Goal: Task Accomplishment & Management: Use online tool/utility

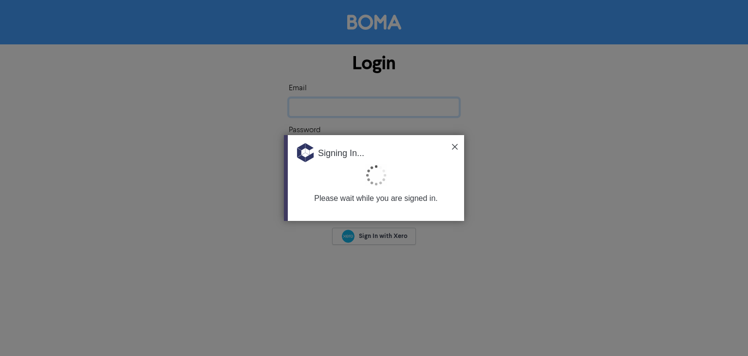
type input "[EMAIL_ADDRESS][DOMAIN_NAME]"
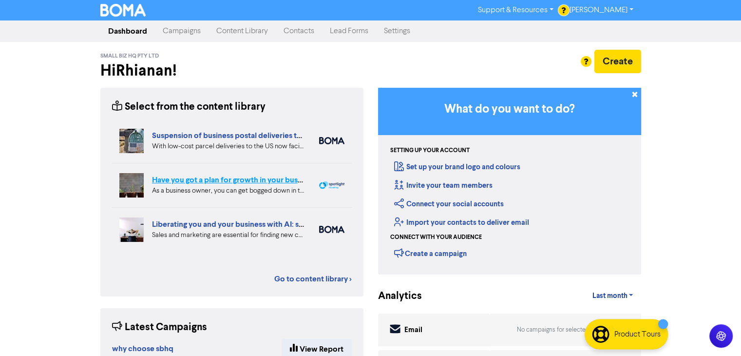
click at [237, 180] on link "Have you got a plan for growth in your business?" at bounding box center [235, 180] width 167 height 10
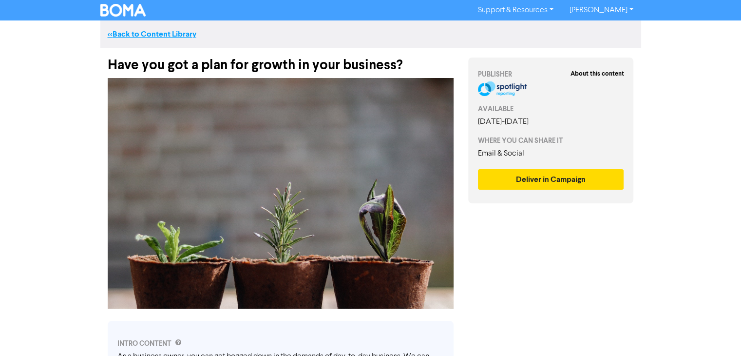
click at [164, 31] on link "<< Back to Content Library" at bounding box center [152, 34] width 89 height 10
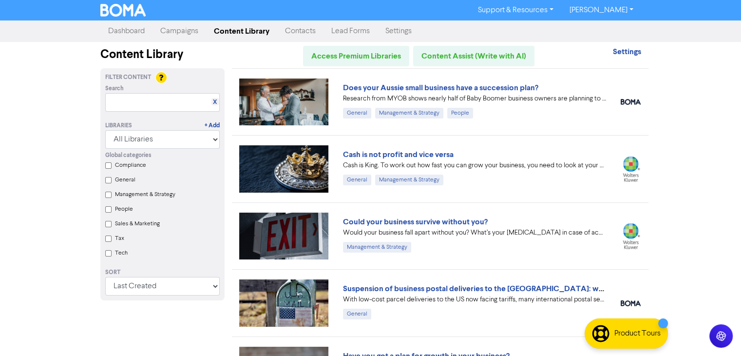
click at [511, 82] on div "Does your Aussie small business have a succession plan?" at bounding box center [474, 88] width 263 height 12
click at [513, 89] on link "Does your Aussie small business have a succession plan?" at bounding box center [440, 88] width 195 height 10
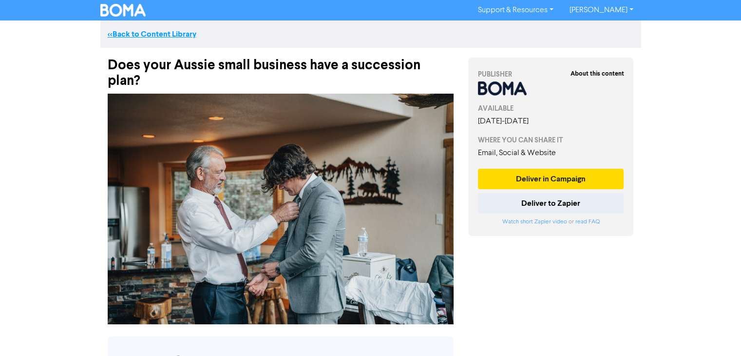
click at [152, 37] on link "<< Back to Content Library" at bounding box center [152, 34] width 89 height 10
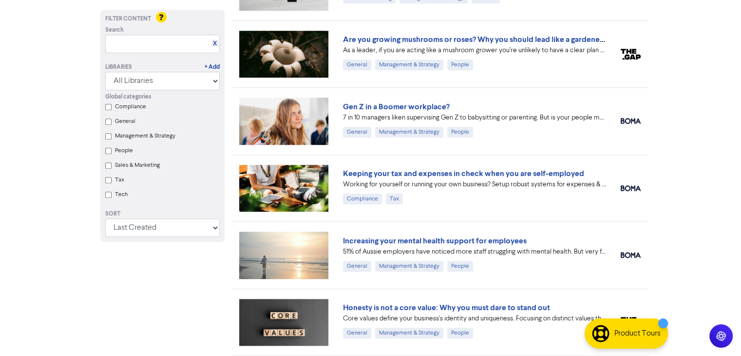
scroll to position [850, 0]
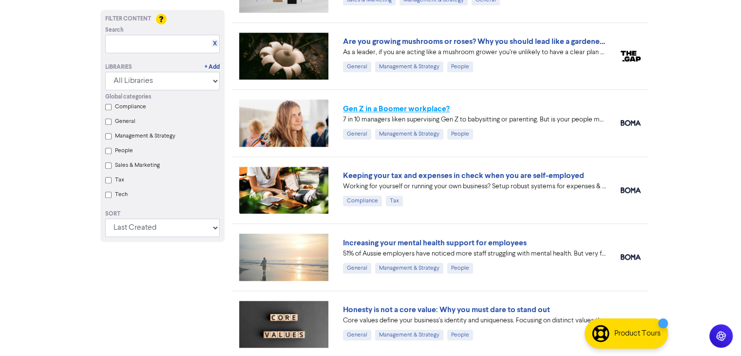
click at [419, 104] on link "Gen Z in a Boomer workplace?" at bounding box center [396, 109] width 107 height 10
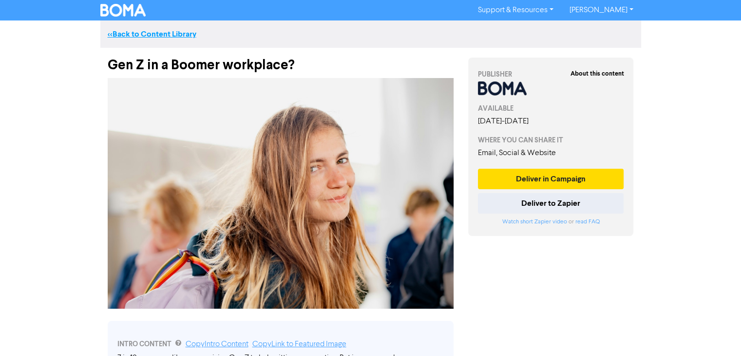
click at [152, 36] on link "<< Back to Content Library" at bounding box center [152, 34] width 89 height 10
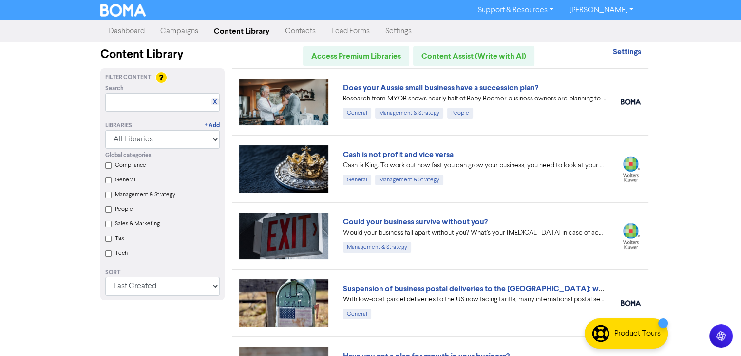
click at [188, 34] on link "Campaigns" at bounding box center [180, 30] width 54 height 19
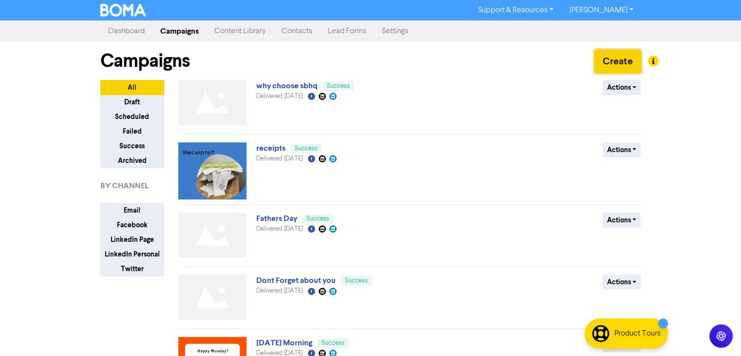
click at [612, 64] on button "Create" at bounding box center [617, 61] width 47 height 23
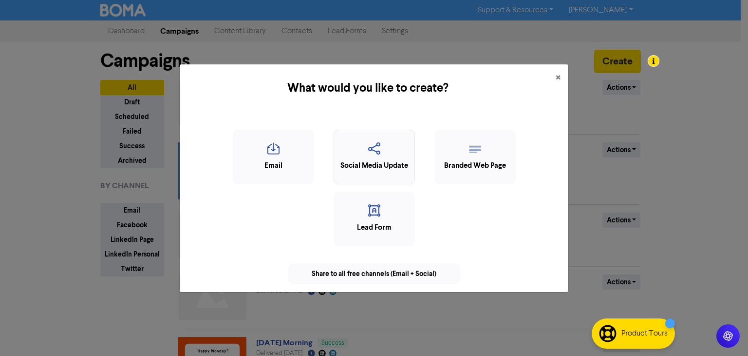
click at [384, 162] on div "Social Media Update" at bounding box center [374, 165] width 71 height 11
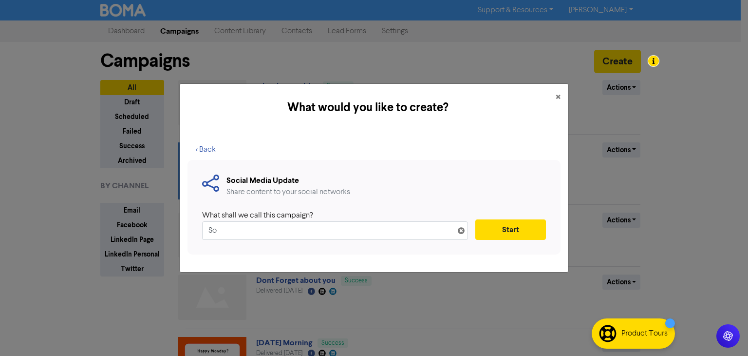
type input "S"
type input "Tip for you [DATE]"
click at [499, 231] on button "Start" at bounding box center [511, 229] width 71 height 20
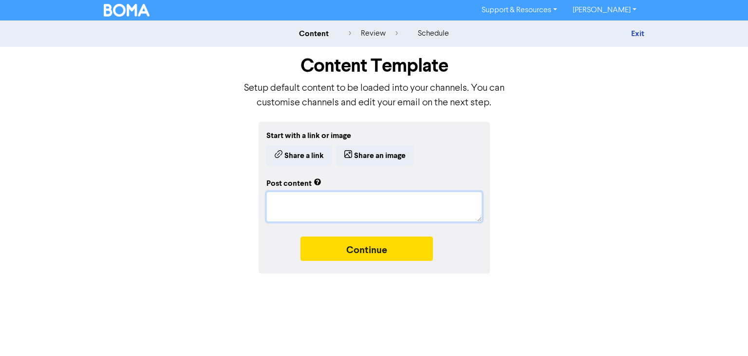
click at [294, 205] on textarea at bounding box center [375, 206] width 216 height 30
type textarea "x"
type textarea "D"
type textarea "x"
type textarea "Di"
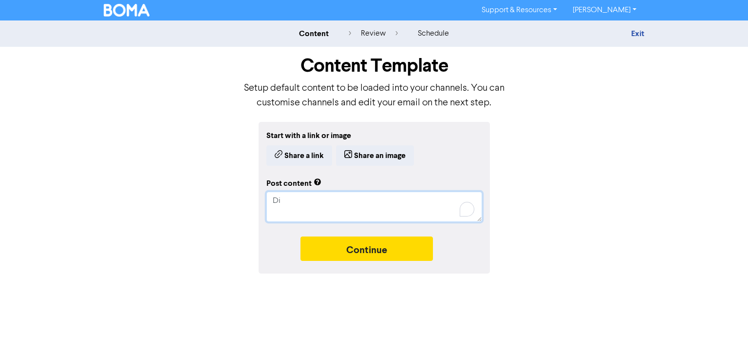
type textarea "x"
type textarea "Did"
type textarea "x"
type textarea "Did y"
type textarea "x"
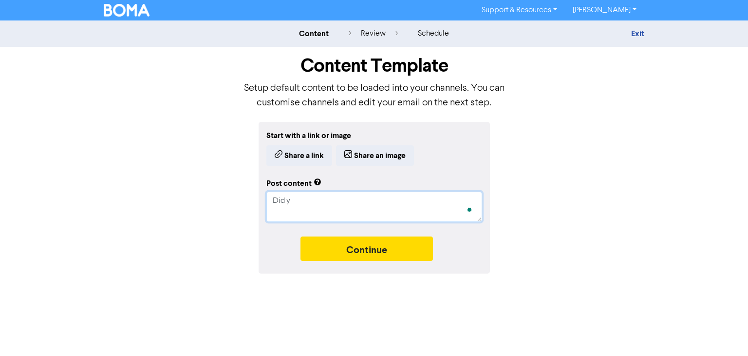
type textarea "Did yo"
type textarea "x"
type textarea "Did you"
type textarea "x"
type textarea "Did you"
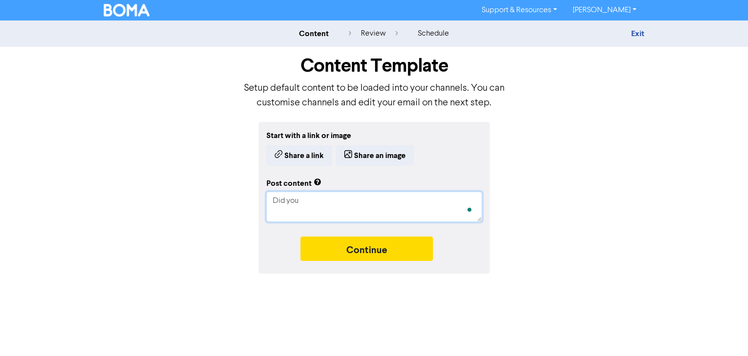
type textarea "x"
type textarea "Did you k"
type textarea "x"
type textarea "Did you kn"
type textarea "x"
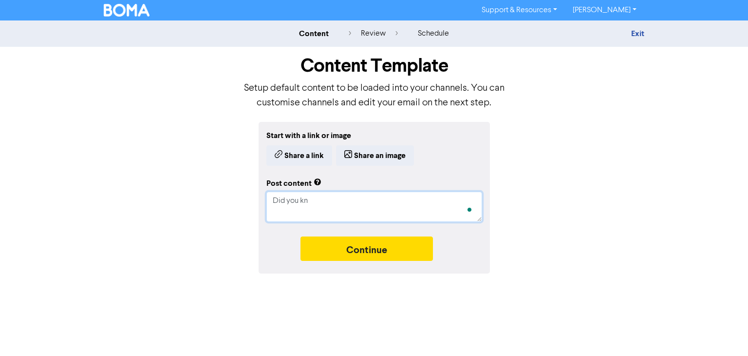
type textarea "Did you kno"
type textarea "x"
type textarea "Did you know"
type textarea "x"
type textarea "Did you know"
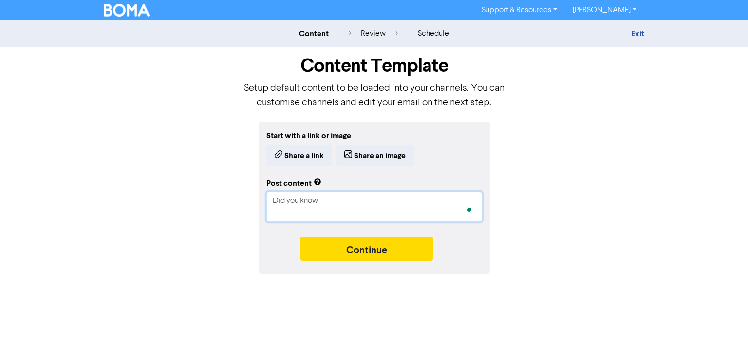
type textarea "x"
type textarea "Did you know t"
type textarea "x"
type textarea "Did you know th"
type textarea "x"
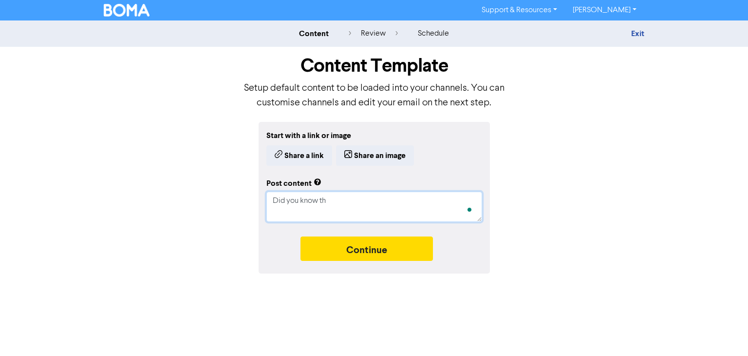
type textarea "Did you know tha"
type textarea "x"
type textarea "Did you know that"
type textarea "x"
type textarea "Did you know that"
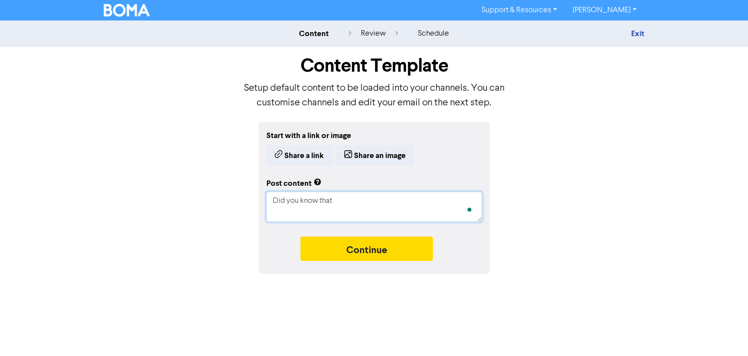
type textarea "x"
type textarea "Did you know that o"
type textarea "x"
type textarea "Did you know that ou"
type textarea "x"
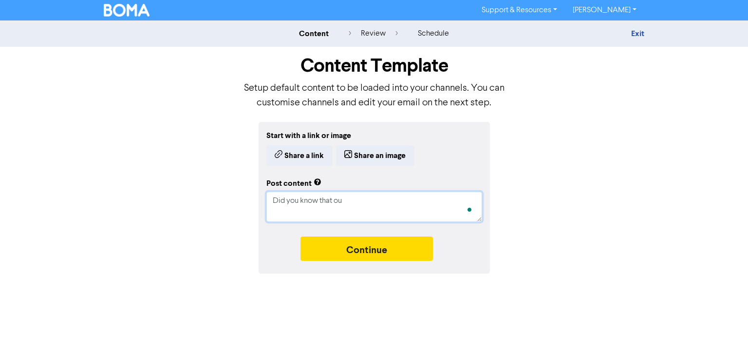
type textarea "Did you know that out"
type textarea "x"
type textarea "Did you know that outs"
type textarea "x"
type textarea "Did you know that outso"
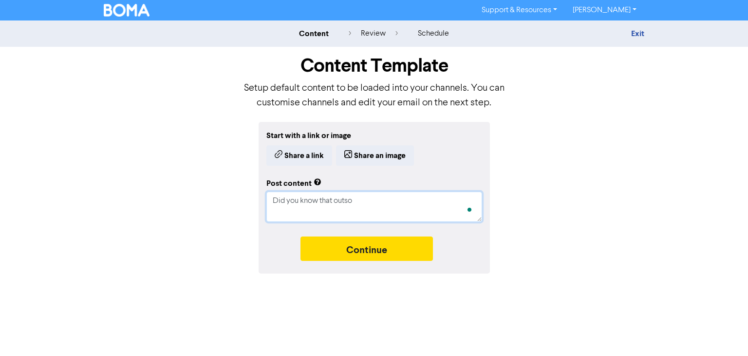
type textarea "x"
type textarea "Did you know that outsou"
type textarea "x"
type textarea "Did you know that outsour"
type textarea "x"
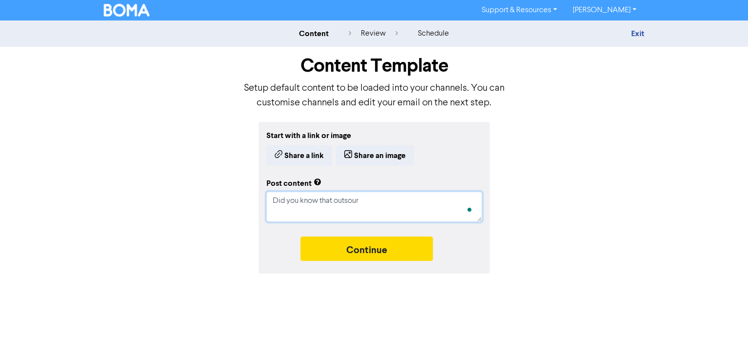
type textarea "Did you know that outsourc"
type textarea "x"
type textarea "Did you know that outsourci"
type textarea "x"
type textarea "Did you know that outsourcin"
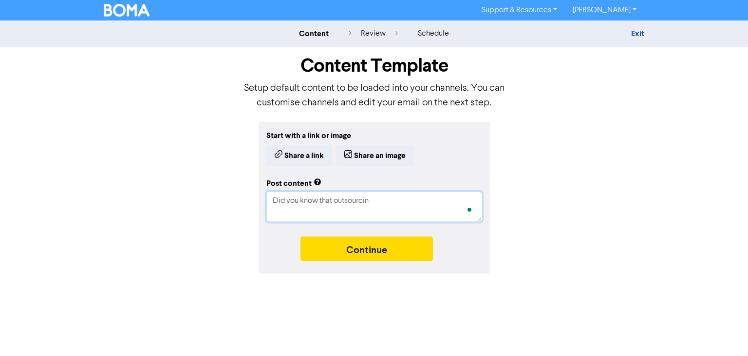
type textarea "x"
type textarea "Did you know that outsourcing"
type textarea "x"
type textarea "Did you know that outsourcing"
type textarea "x"
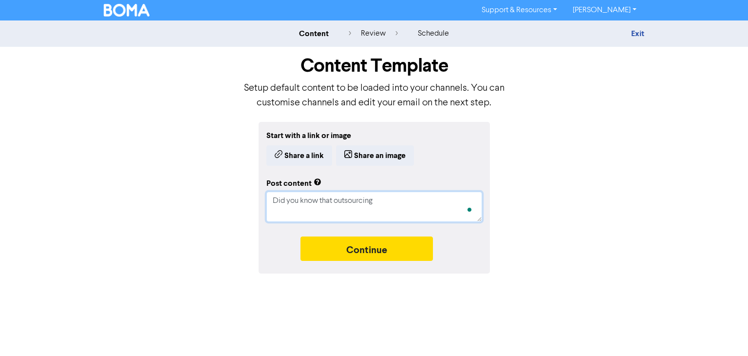
type textarea "Did you know that outsourcing y"
type textarea "x"
type textarea "Did you know that outsourcing yo"
type textarea "x"
type textarea "Did you know that outsourcing you"
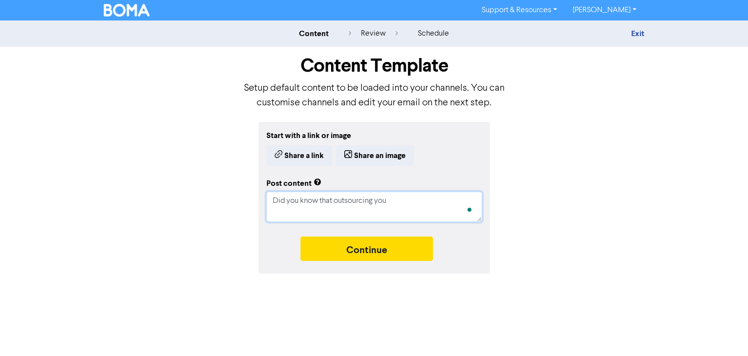
type textarea "x"
type textarea "Did you know that outsourcing you"
type textarea "x"
type textarea "Did you know that outsourcing you p"
type textarea "x"
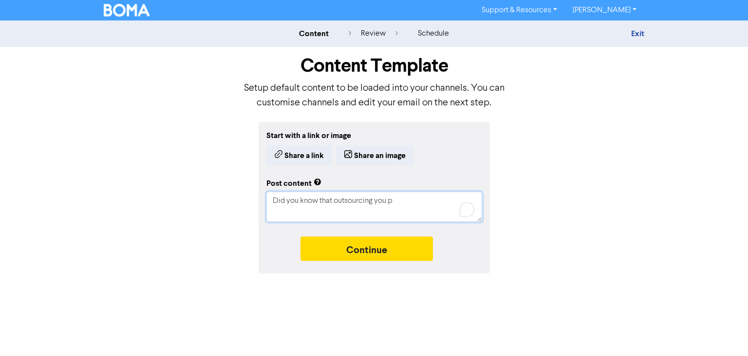
type textarea "Did you know that outsourcing you pa"
type textarea "x"
type textarea "Did you know that outsourcing you pay"
type textarea "x"
type textarea "Did you know that outsourcing you payr"
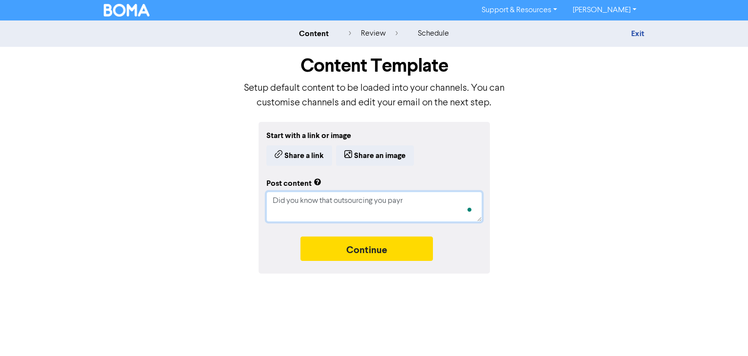
type textarea "x"
type textarea "Did you know that outsourcing you payro"
type textarea "x"
type textarea "Did you know that outsourcing you payrol"
type textarea "x"
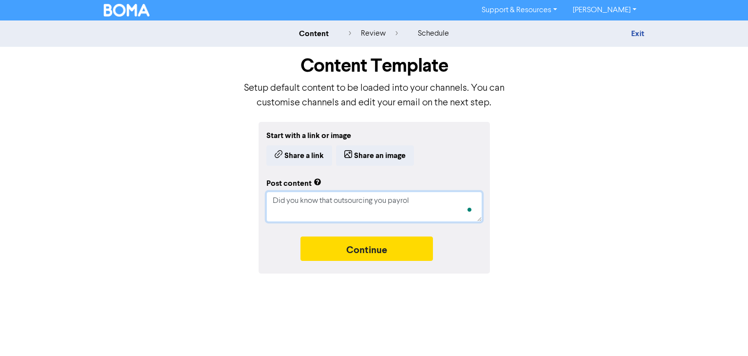
type textarea "Did you know that outsourcing you payroll"
type textarea "x"
type textarea "Did you know that outsourcing you payroll"
type textarea "x"
type textarea "Did you know that outsourcing you payroll c"
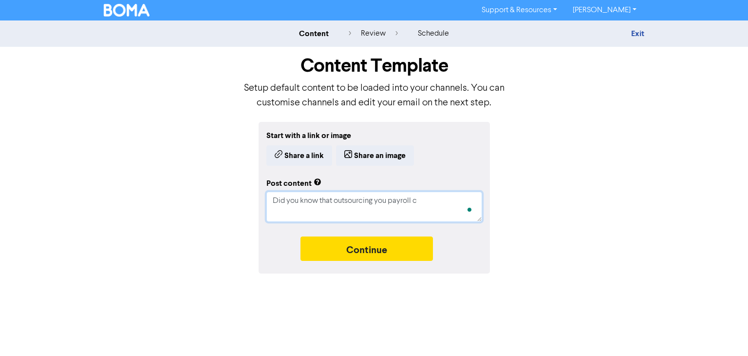
type textarea "x"
type textarea "Did you know that outsourcing you payroll ca"
type textarea "x"
type textarea "Did you know that outsourcing you payroll c"
type textarea "x"
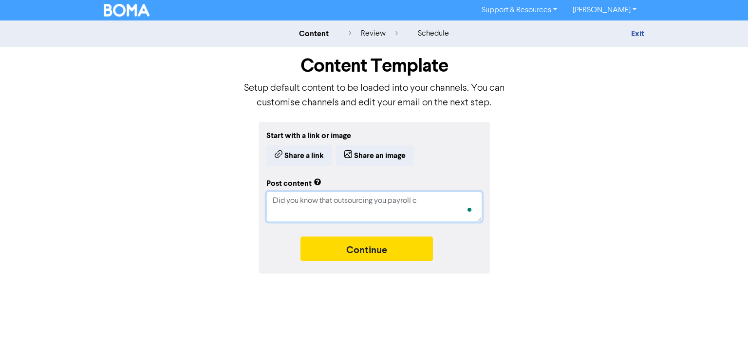
type textarea "Did you know that outsourcing you payroll"
type textarea "x"
type textarea "Did you know that outsourcing you payroll C"
type textarea "x"
type textarea "Did you know that outsourcing you payroll"
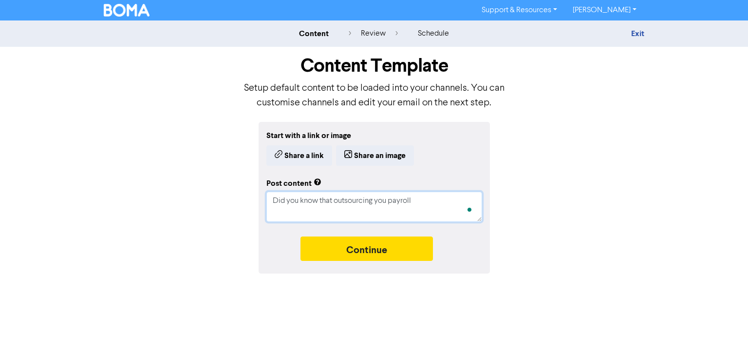
type textarea "x"
type textarea "Did you know that outsourcing you payroll c"
type textarea "x"
type textarea "Did you know that outsourcing you payroll co"
type textarea "x"
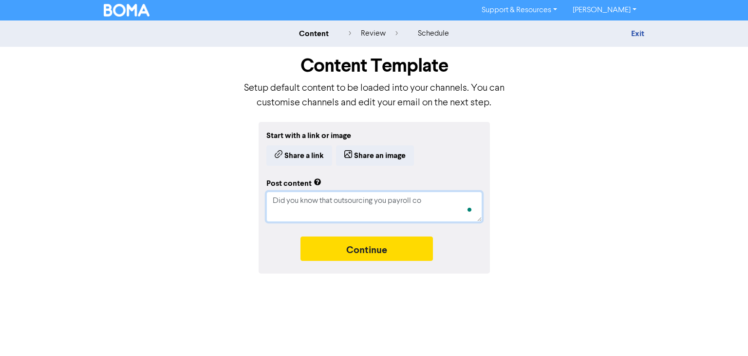
type textarea "Did you know that outsourcing you payroll cou"
type textarea "x"
type textarea "Did you know that outsourcing you payroll couk"
type textarea "x"
type textarea "Did you know that outsourcing you payroll coukd"
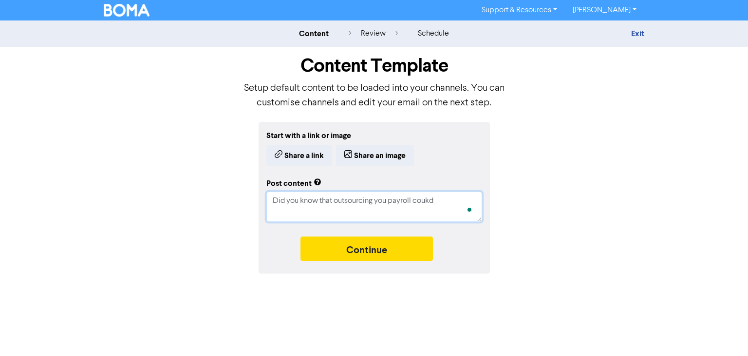
type textarea "x"
type textarea "Did you know that outsourcing you payroll couk"
type textarea "x"
type textarea "Did you know that outsourcing you payroll cou"
type textarea "x"
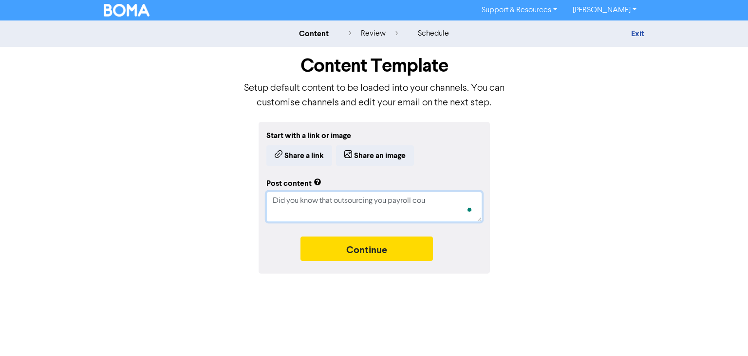
type textarea "Did you know that outsourcing you payroll coul"
type textarea "x"
type textarea "Did you know that outsourcing you payroll could"
type textarea "x"
type textarea "Did you know that outsourcing you payroll could"
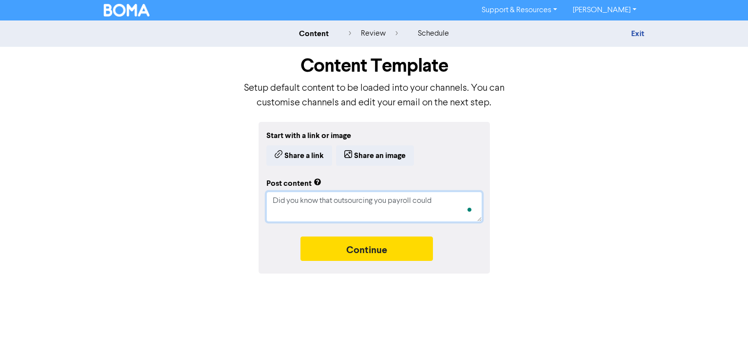
type textarea "x"
type textarea "Did you know that outsourcing you payroll could s"
type textarea "x"
type textarea "Did you know that outsourcing you payroll could sav"
type textarea "x"
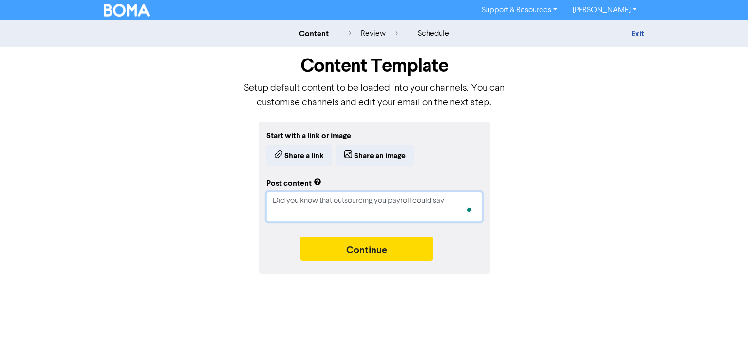
type textarea "Did you know that outsourcing you payroll could save"
type textarea "x"
type textarea "Did you know that outsourcing you payroll could save"
type textarea "x"
type textarea "Did you know that outsourcing you payroll could save y"
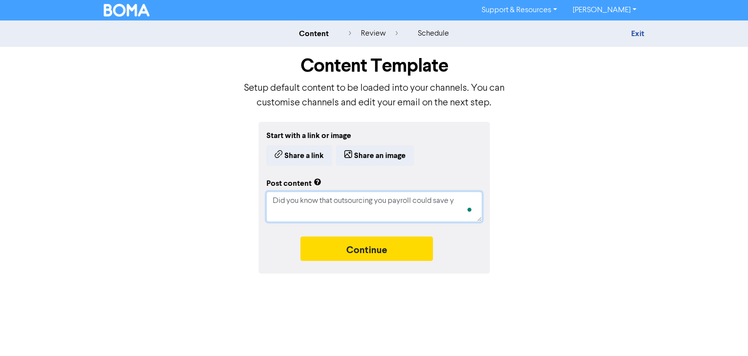
type textarea "x"
type textarea "Did you know that outsourcing you payroll could save yp"
type textarea "x"
type textarea "Did you know that outsourcing you payroll could save ypu"
type textarea "x"
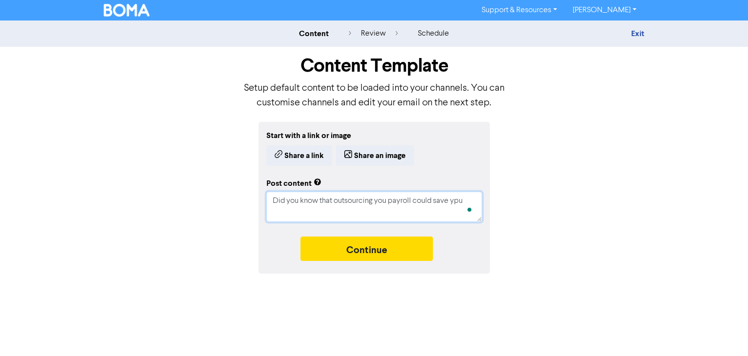
type textarea "Did you know that outsourcing you payroll could save ypu"
type textarea "x"
type textarea "Did you know that outsourcing you payroll could save ypu a"
type textarea "x"
type textarea "Did you know that outsourcing you payroll could save ypu ar"
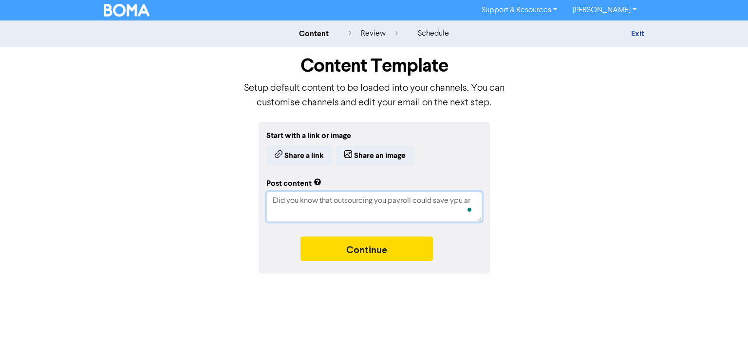
type textarea "x"
type textarea "Did you know that outsourcing you payroll could save ypu are"
type textarea "x"
type textarea "Did you know that outsourcing you payroll could save ypu are"
type textarea "x"
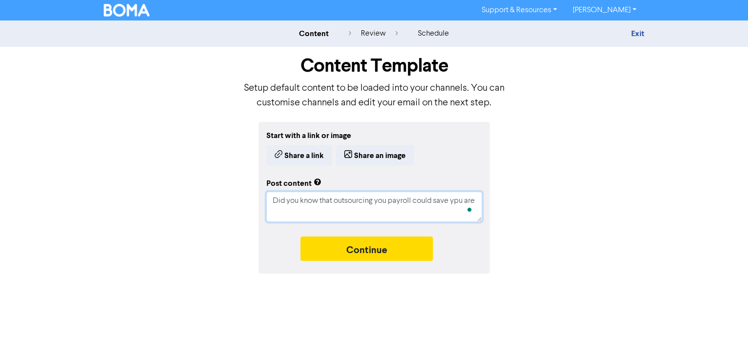
type textarea "Did you know that outsourcing you payroll could save ypu are y"
type textarea "x"
type textarea "Did you know that outsourcing you payroll could save ypu are yp"
type textarea "x"
type textarea "Did you know that outsourcing you payroll could save ypu are ypu"
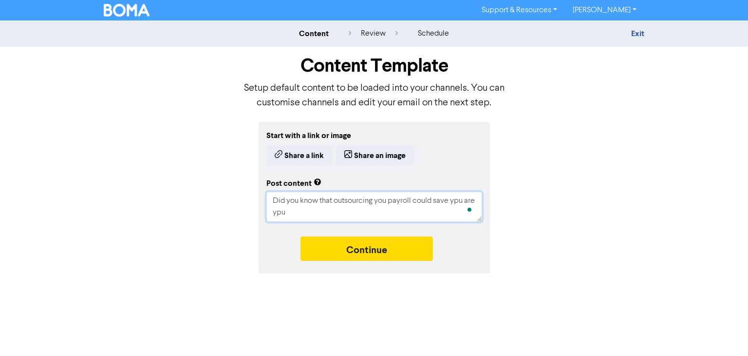
type textarea "x"
type textarea "Did you know that outsourcing you payroll could save ypu are ypu"
type textarea "x"
type textarea "Did you know that outsourcing you payroll could save ypu are ypu"
type textarea "x"
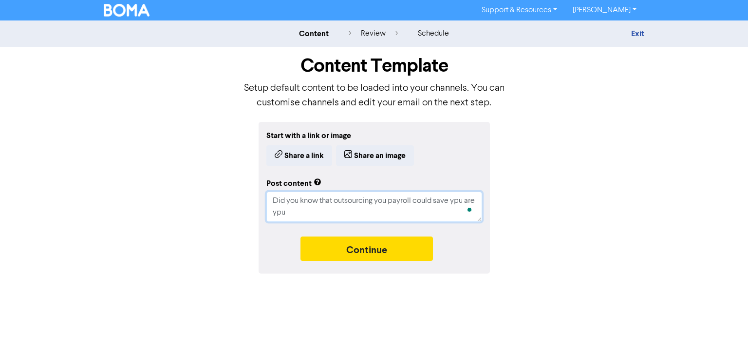
type textarea "Did you know that outsourcing you payroll could save ypu are yp"
type textarea "x"
type textarea "Did you know that outsourcing you payroll could save ypu are ypr"
type textarea "x"
type textarea "Did you know that outsourcing you payroll could save ypu are yp"
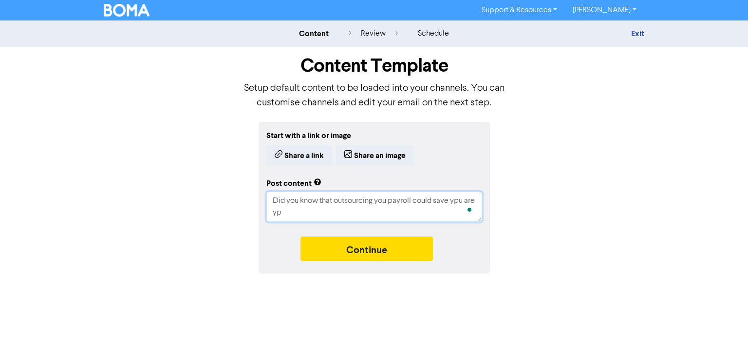
type textarea "x"
type textarea "Did you know that outsourcing you payroll could save ypu are y"
type textarea "x"
type textarea "Did you know that outsourcing you payroll could save ypu are yo"
type textarea "x"
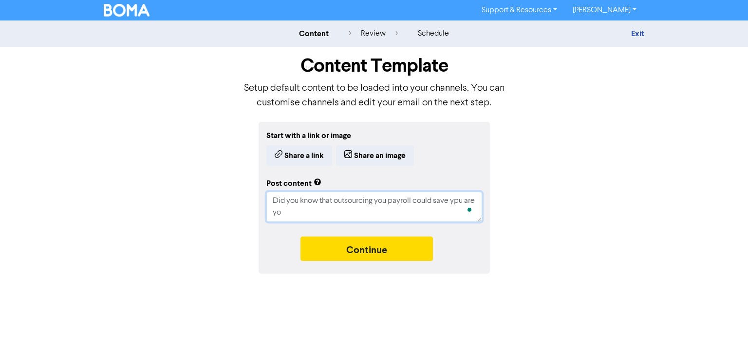
type textarea "Did you know that outsourcing you payroll could save ypu are you"
type textarea "x"
type textarea "Did you know that outsourcing you payroll could save ypu are your"
type textarea "x"
type textarea "Did you know that outsourcing you payroll could save ypu are your b"
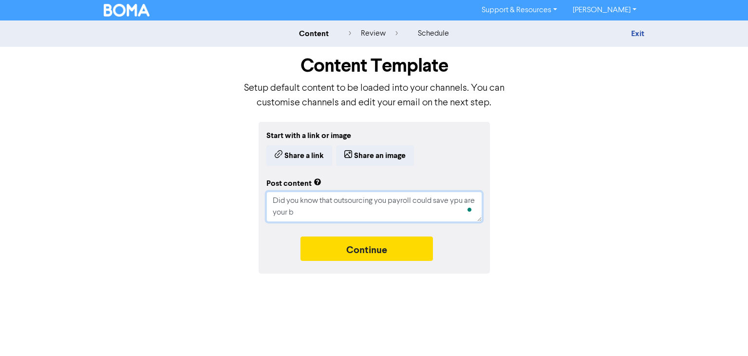
type textarea "x"
type textarea "Did you know that outsourcing you payroll could save ypu are your bu"
type textarea "x"
type textarea "Did you know that outsourcing you payroll could save ypu are your bus"
type textarea "x"
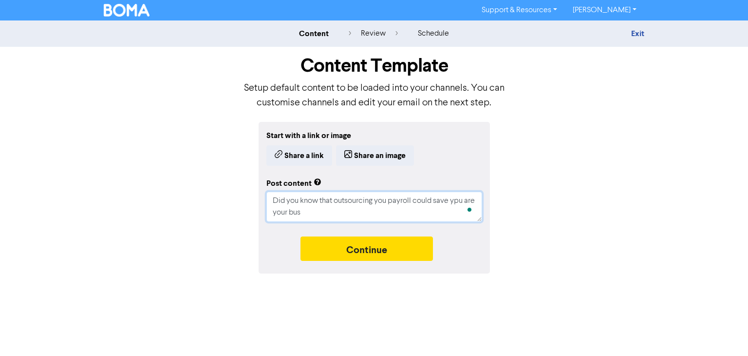
type textarea "Did you know that outsourcing you payroll could save ypu are your busi"
type textarea "x"
type textarea "Did you know that outsourcing you payroll could save ypu are your busin"
type textarea "x"
type textarea "Did you know that outsourcing you payroll could save ypu are your busine"
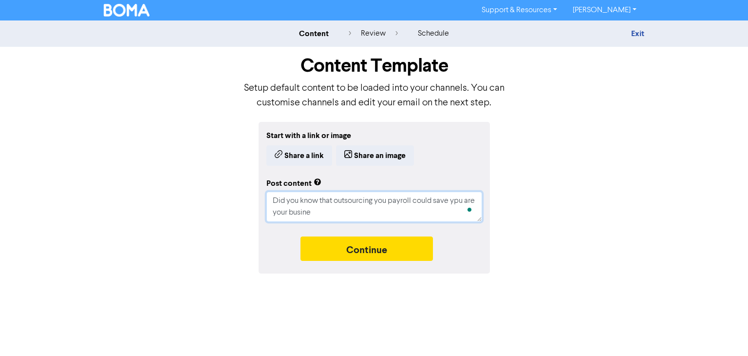
type textarea "x"
type textarea "Did you know that outsourcing you payroll could save ypu are your busines"
type textarea "x"
type textarea "Did you know that outsourcing you payroll could save ypu are your business"
type textarea "x"
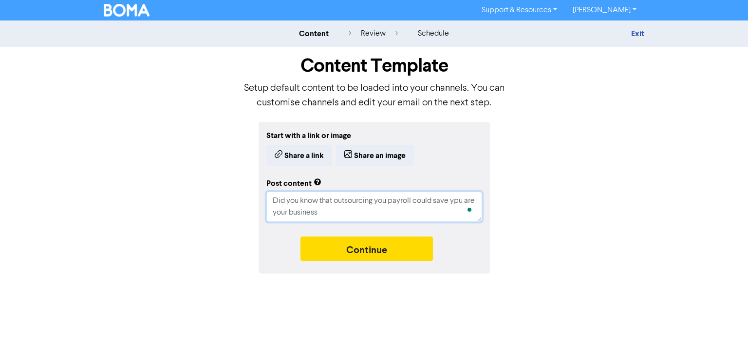
type textarea "Did you know that outsourcing you payroll could save ypu are your business"
type textarea "x"
type textarea "Did you know that outsourcing you payroll could save ypu are your business t"
type textarea "x"
type textarea "Did you know that outsourcing you payroll could save ypu are your business ti"
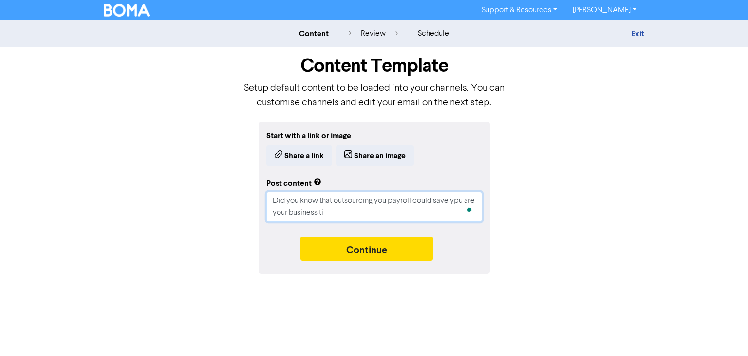
type textarea "x"
type textarea "Did you know that outsourcing you payroll could save ypu are your business [PER…"
type textarea "x"
type textarea "Did you know that outsourcing you payroll could save ypu are your business time"
type textarea "x"
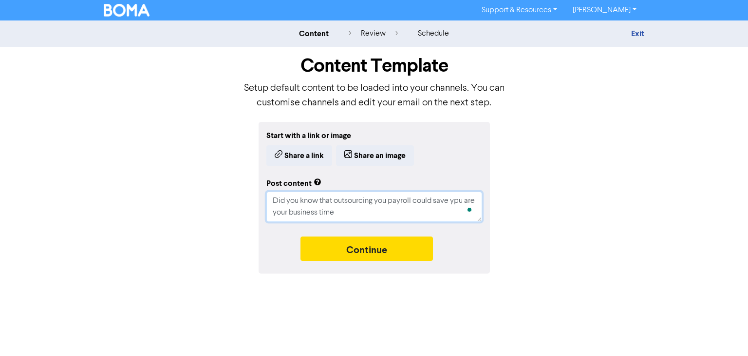
type textarea "Did you know that outsourcing you payroll could save ypu are your business time"
type textarea "x"
type textarea "Did you know that outsourcing you payroll could save ypu are your business time…"
type textarea "x"
type textarea "Did you know that outsourcing you payroll could save ypu are your business time…"
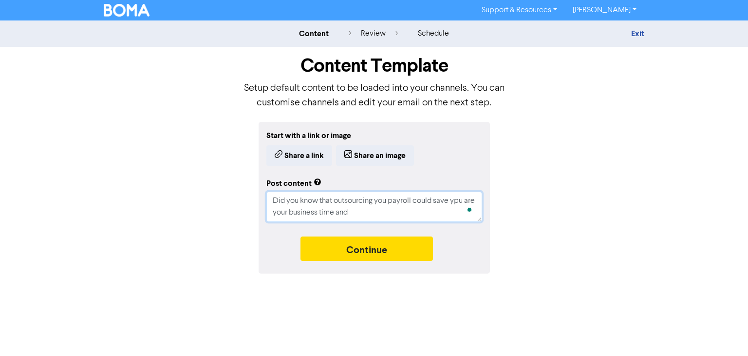
type textarea "x"
type textarea "Did you know that outsourcing you payroll could save ypu are your business time…"
type textarea "x"
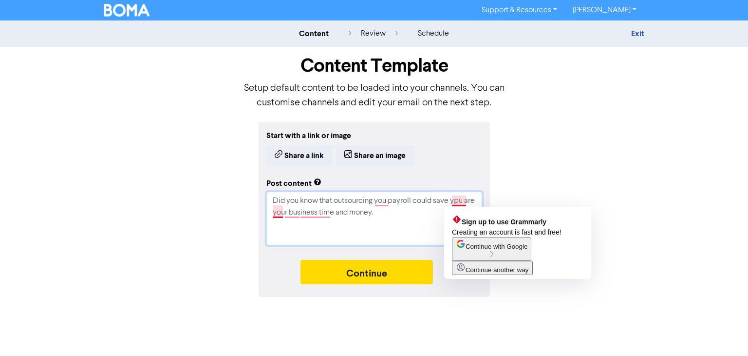
click at [461, 201] on textarea "Did you know that outsourcing you payroll could save ypu are your business time…" at bounding box center [375, 218] width 216 height 54
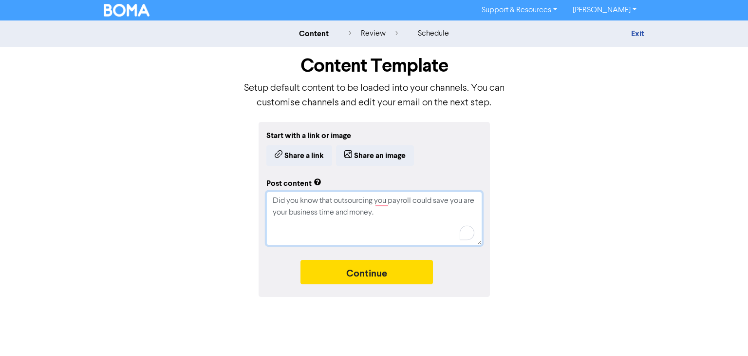
click at [267, 238] on textarea "Did you know that outsourcing you payroll could save you are your business time…" at bounding box center [375, 218] width 216 height 54
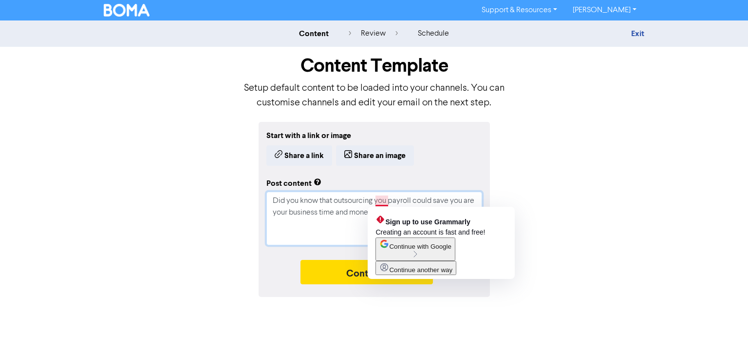
click at [383, 201] on textarea "Did you know that outsourcing you payroll could save you are your business time…" at bounding box center [375, 218] width 216 height 54
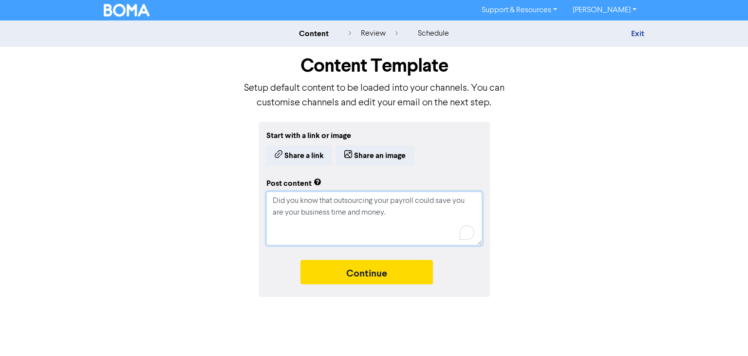
click at [332, 242] on textarea "Did you know that outsourcing your payroll could save you are your business tim…" at bounding box center [375, 218] width 216 height 54
click at [284, 211] on textarea "Did you know that outsourcing your payroll could save you are your business tim…" at bounding box center [375, 218] width 216 height 54
click at [411, 227] on textarea "Did you know that outsourcing your payroll could save you and your business tim…" at bounding box center [375, 218] width 216 height 54
paste textarea "software, and training when you can have expert support at a fraction of the co…"
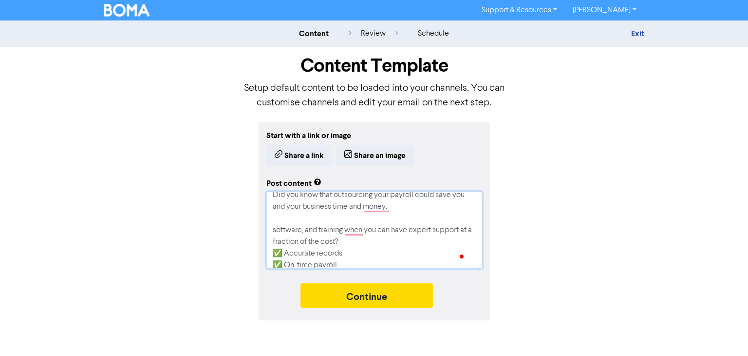
scroll to position [2, 0]
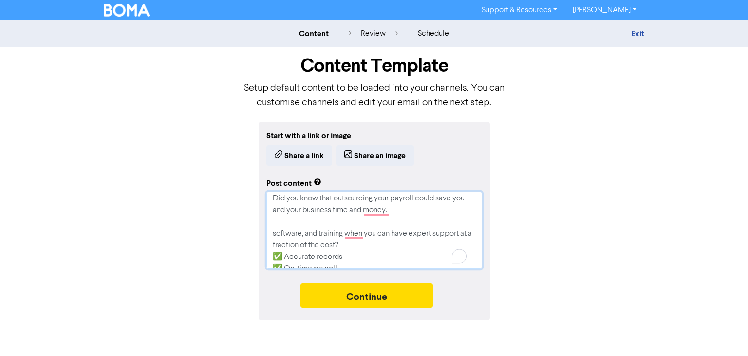
click at [272, 230] on textarea "Did you know that outsourcing your payroll could save you and your business tim…" at bounding box center [375, 229] width 216 height 77
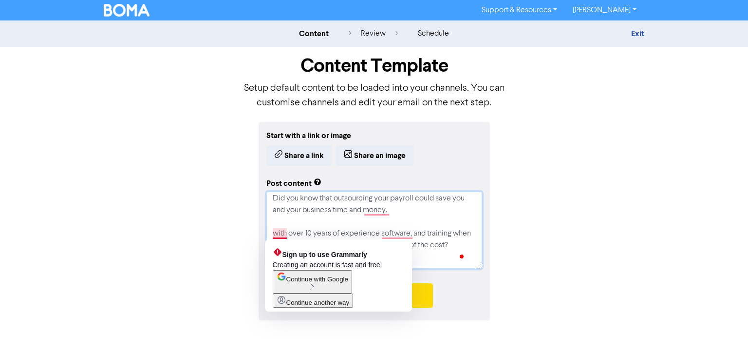
click at [270, 232] on textarea "Did you know that outsourcing your payroll could save you and your business tim…" at bounding box center [375, 229] width 216 height 77
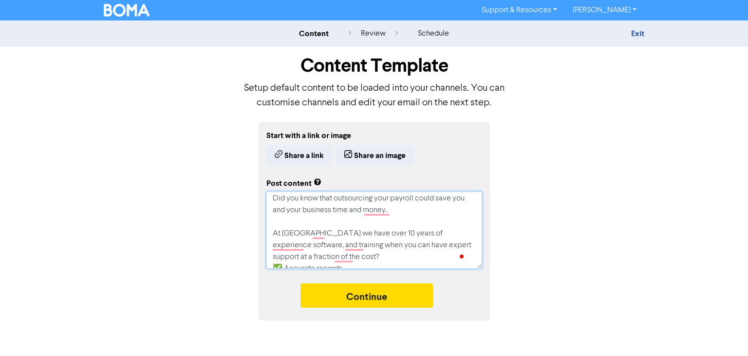
click at [450, 229] on textarea "Did you know that outsourcing your payroll could save you and your business tim…" at bounding box center [375, 229] width 216 height 77
click at [342, 246] on textarea "Did you know that outsourcing your payroll could save you and your business tim…" at bounding box center [375, 229] width 216 height 77
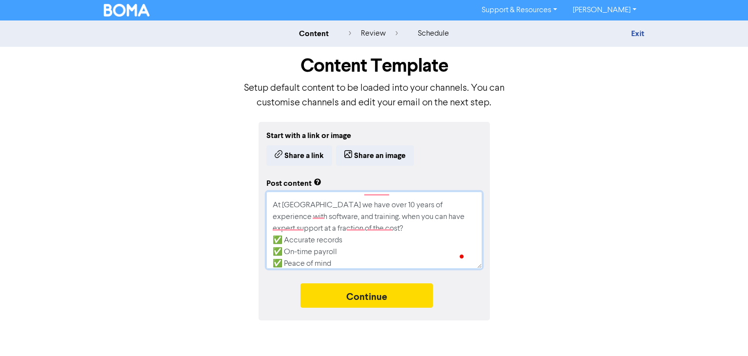
scroll to position [31, 0]
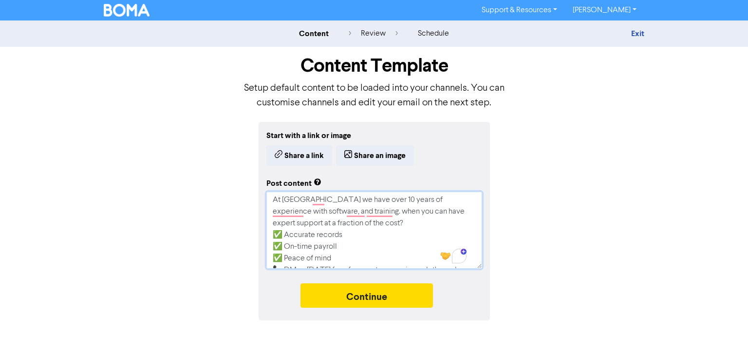
drag, startPoint x: 347, startPoint y: 201, endPoint x: 386, endPoint y: 228, distance: 48.0
click at [386, 228] on textarea "Did you know that outsourcing your payroll could save you and your business tim…" at bounding box center [375, 229] width 216 height 77
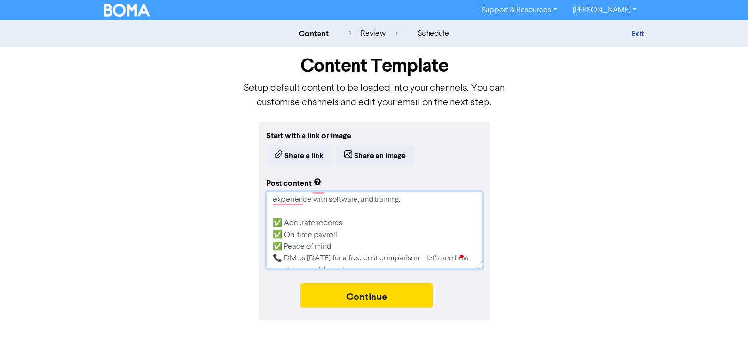
click at [285, 259] on textarea "Did you know that outsourcing your payroll could save you and your business tim…" at bounding box center [375, 229] width 216 height 77
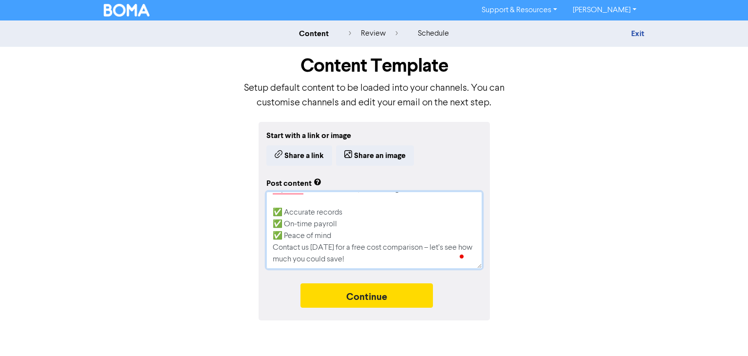
click at [425, 248] on textarea "Did you know that outsourcing your payroll could save you and your business tim…" at bounding box center [375, 229] width 216 height 77
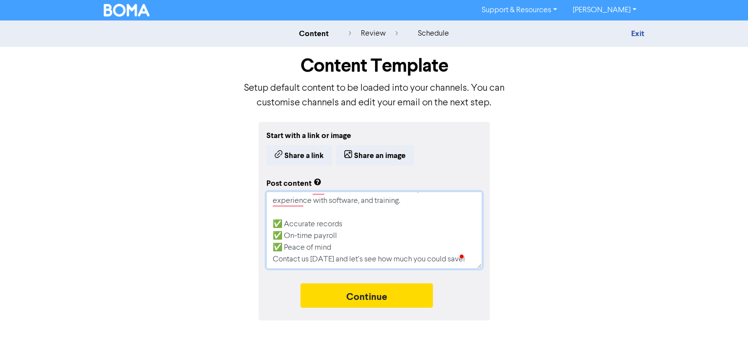
drag, startPoint x: 329, startPoint y: 259, endPoint x: 476, endPoint y: 283, distance: 148.6
click at [476, 283] on div "Start with a link or image Share a link Share an image Post content Did you kno…" at bounding box center [374, 221] width 231 height 198
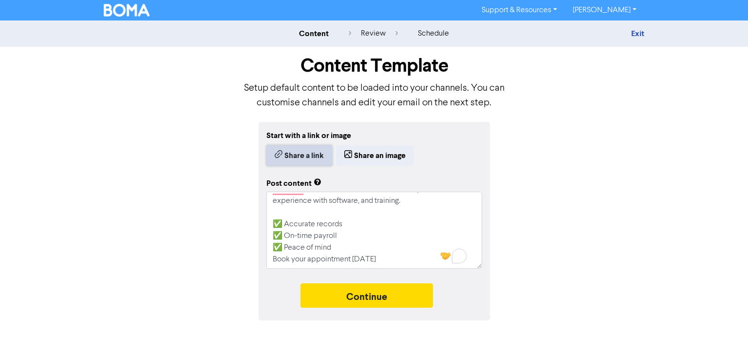
click at [311, 149] on button "Share a link" at bounding box center [300, 155] width 66 height 20
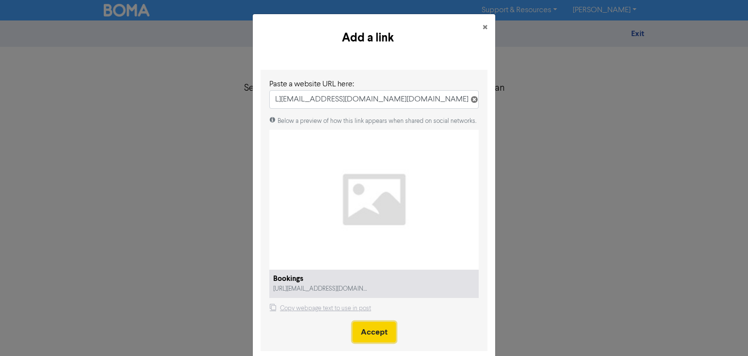
scroll to position [0, 0]
click at [373, 336] on button "Accept" at bounding box center [374, 332] width 43 height 20
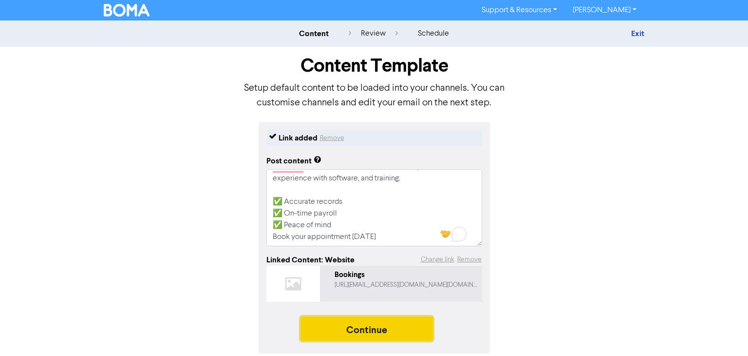
click at [371, 325] on button "Continue" at bounding box center [367, 328] width 133 height 24
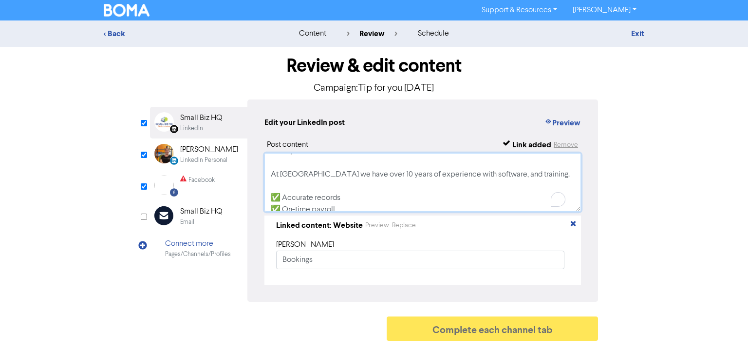
scroll to position [65, 0]
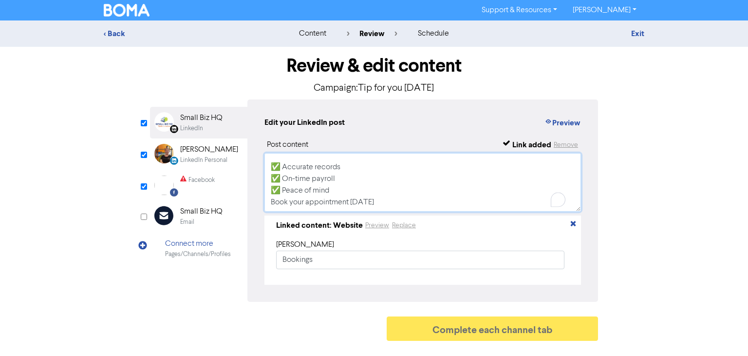
drag, startPoint x: 270, startPoint y: 162, endPoint x: 489, endPoint y: 243, distance: 232.8
click at [489, 243] on div "Post content Link added Remove Did you know that outsourcing your payroll could…" at bounding box center [423, 212] width 317 height 146
click at [183, 190] on div "Facebook" at bounding box center [197, 184] width 35 height 19
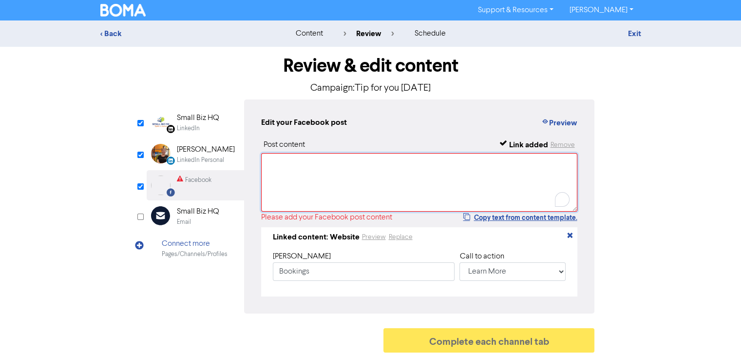
paste textarea "Did you know that outsourcing your payroll could save you and your business tim…"
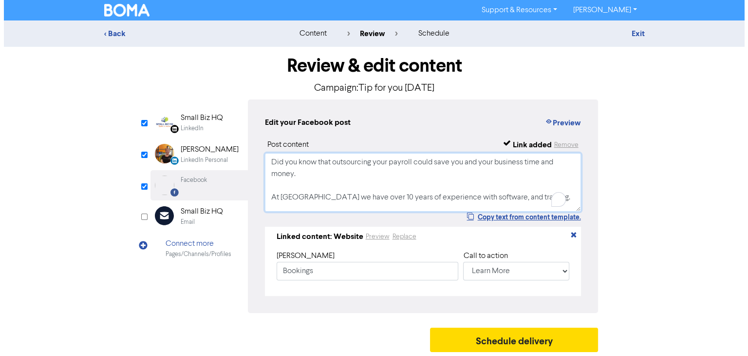
scroll to position [61, 0]
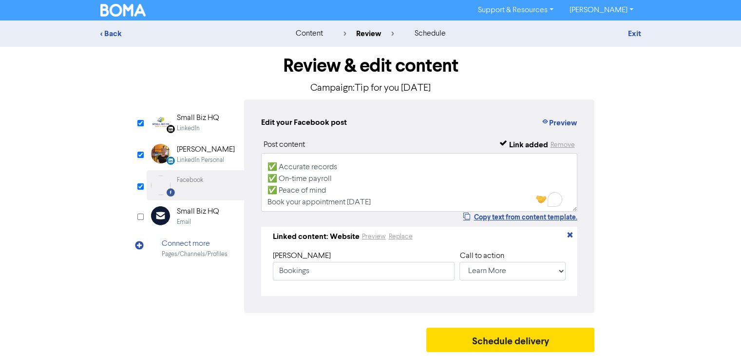
click at [212, 123] on div "Small Biz HQ" at bounding box center [198, 118] width 42 height 12
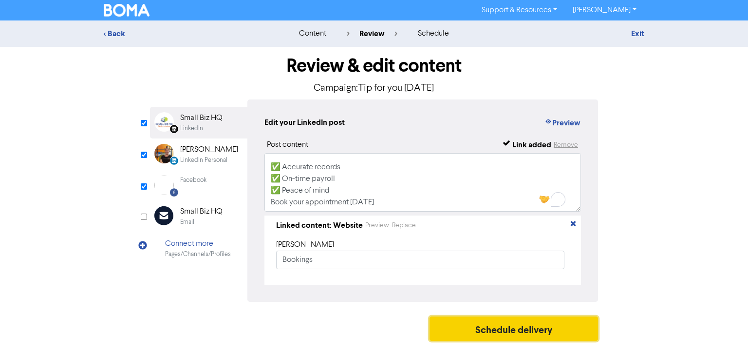
click at [486, 327] on button "Schedule delivery" at bounding box center [514, 328] width 169 height 24
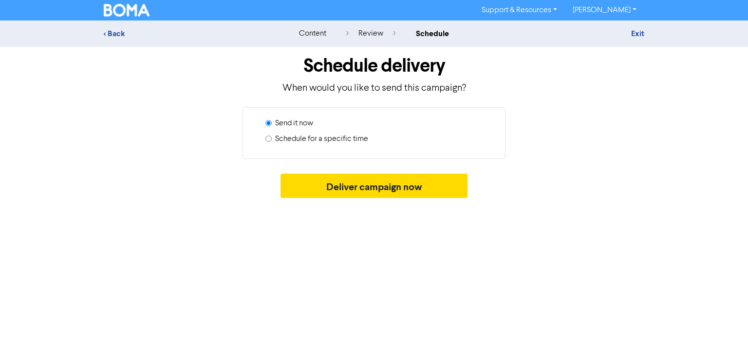
click at [267, 137] on input "Schedule for a specific time" at bounding box center [269, 138] width 6 height 6
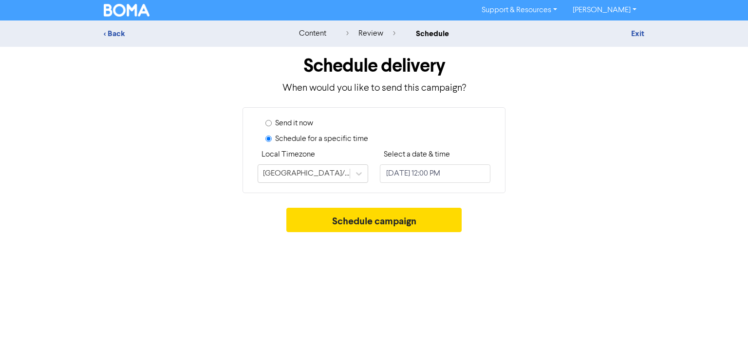
click at [491, 171] on div "Send it now Schedule for a specific time Local Timezone [GEOGRAPHIC_DATA]/[GEOG…" at bounding box center [374, 150] width 263 height 86
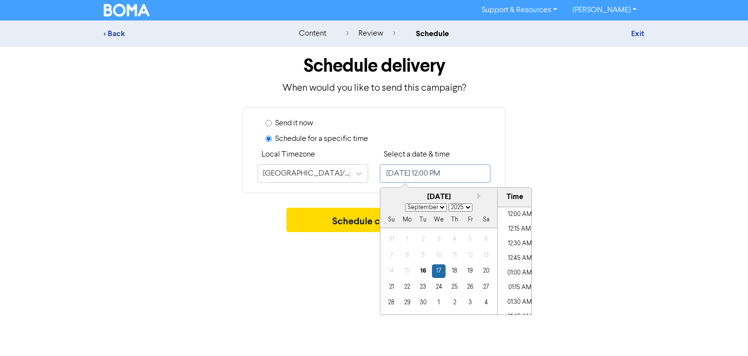
click at [486, 170] on input "[DATE] 12:00 PM" at bounding box center [435, 173] width 111 height 19
click at [440, 273] on div "17" at bounding box center [438, 270] width 13 height 13
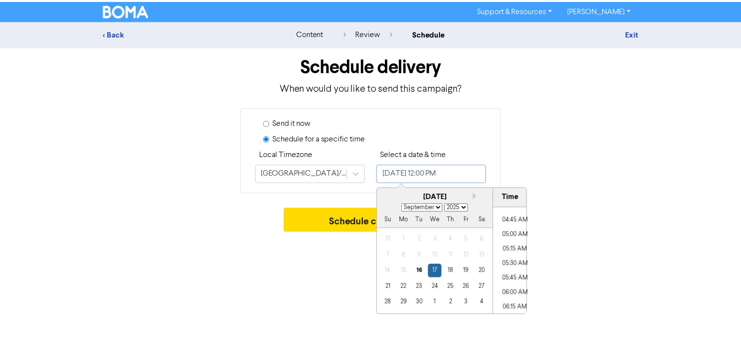
scroll to position [265, 0]
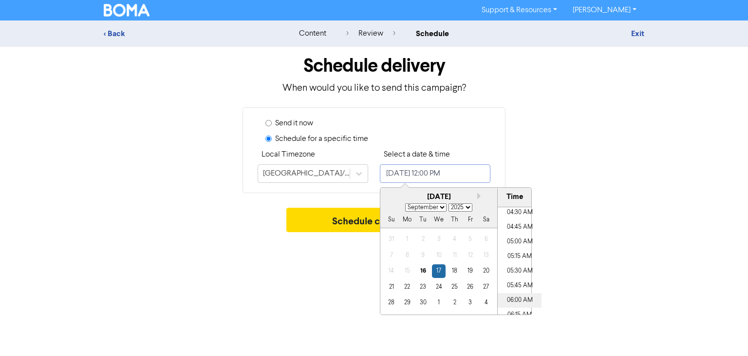
click at [525, 300] on li "06:00 AM" at bounding box center [520, 300] width 44 height 15
click at [504, 297] on li "06:00 AM" at bounding box center [520, 300] width 44 height 15
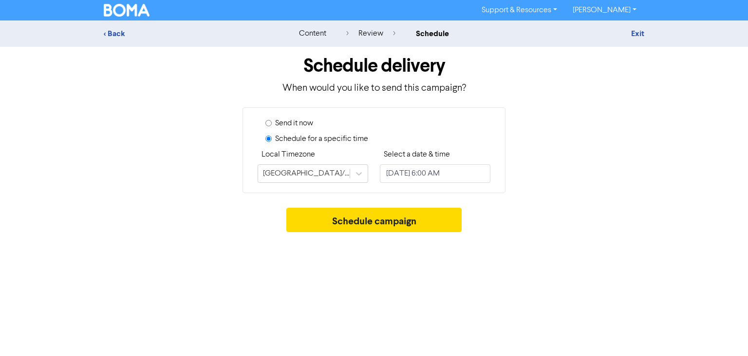
click at [316, 199] on div "Schedule delivery When would you like to send this campaign? Send it now Schedu…" at bounding box center [373, 142] width 555 height 190
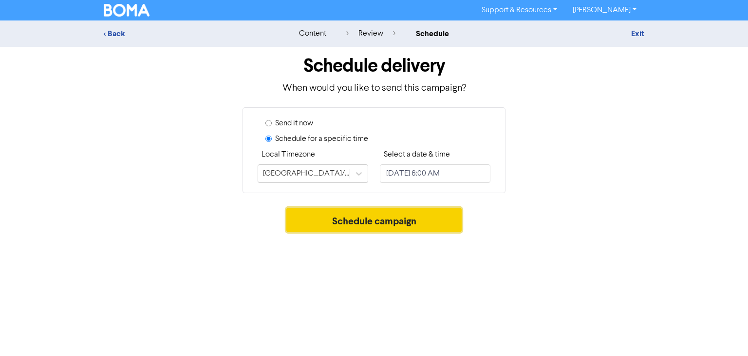
click at [345, 219] on button "Schedule campaign" at bounding box center [375, 220] width 176 height 24
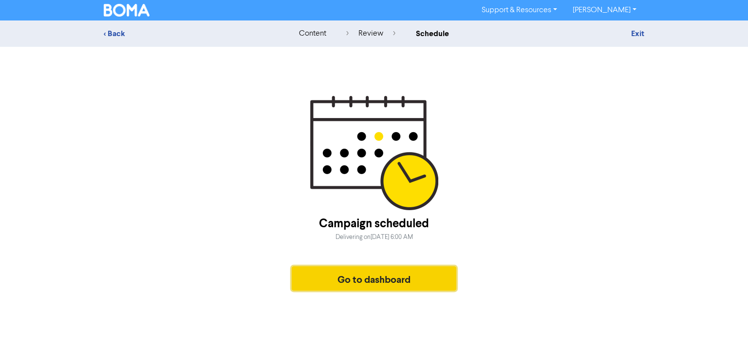
click at [384, 282] on button "Go to dashboard" at bounding box center [374, 278] width 165 height 24
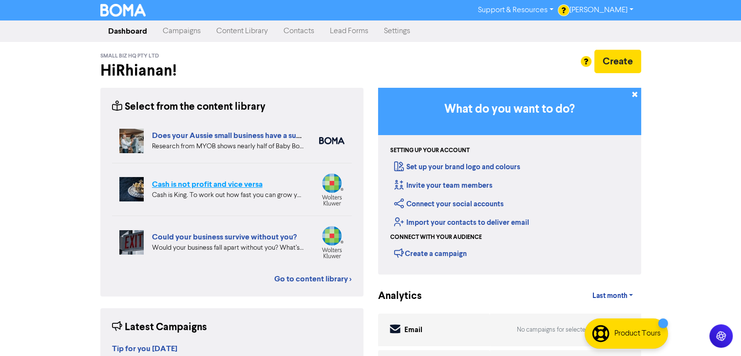
click at [200, 186] on div "Does your Aussie small business have a succession plan? Research from MYOB show…" at bounding box center [232, 193] width 240 height 149
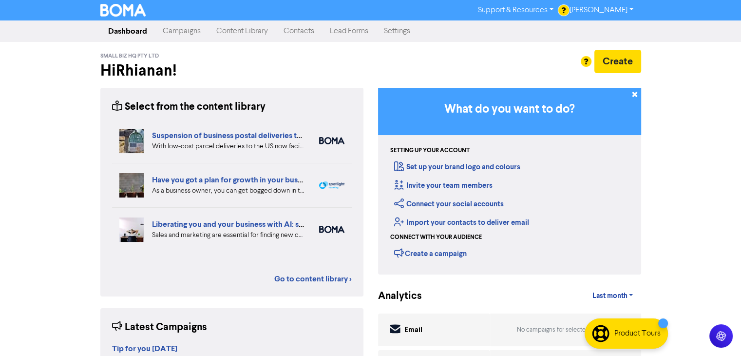
click at [240, 32] on link "Content Library" at bounding box center [242, 30] width 67 height 19
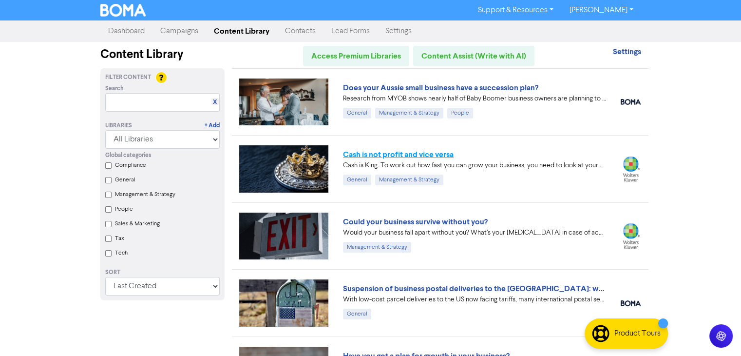
click at [362, 154] on link "Cash is not profit and vice versa" at bounding box center [398, 155] width 111 height 10
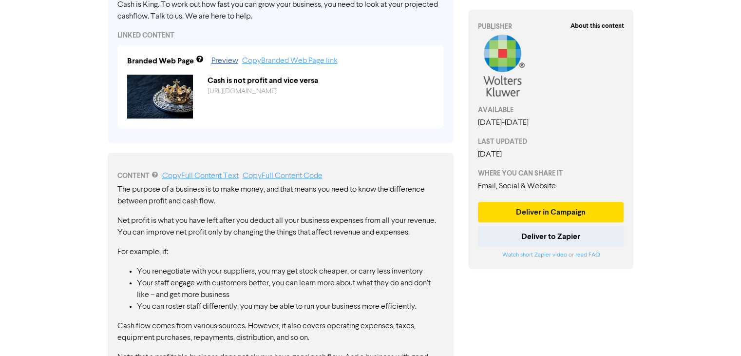
scroll to position [351, 0]
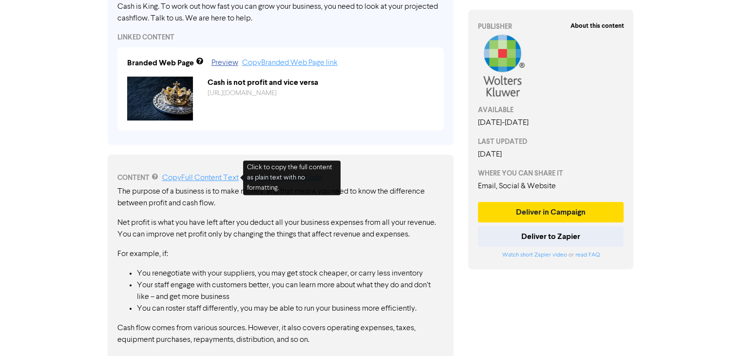
click at [225, 178] on link "Copy Full Content Text" at bounding box center [200, 178] width 76 height 8
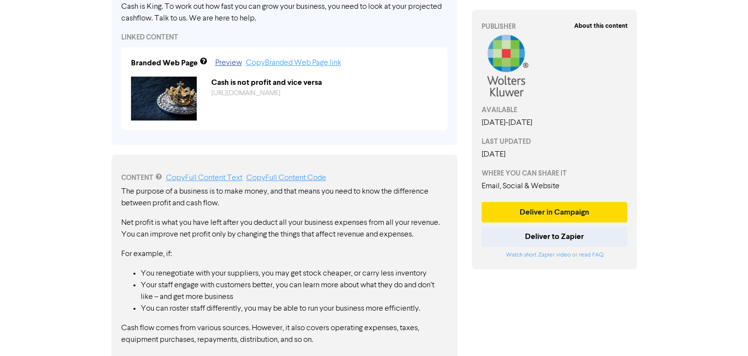
scroll to position [0, 0]
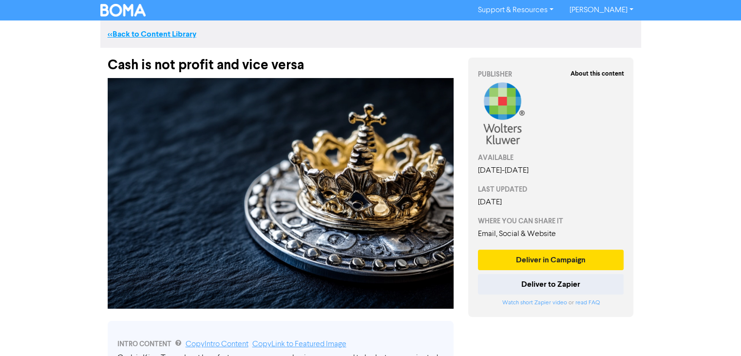
click at [138, 34] on link "<< Back to Content Library" at bounding box center [152, 34] width 89 height 10
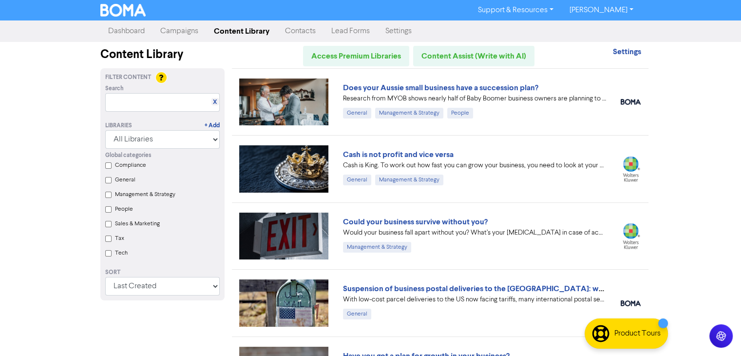
click at [299, 34] on link "Contacts" at bounding box center [300, 30] width 46 height 19
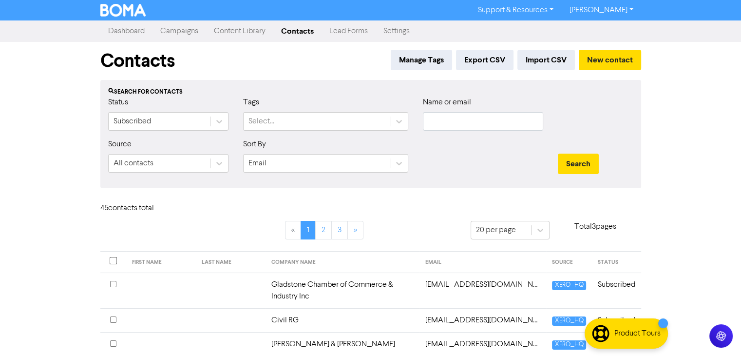
click at [135, 30] on link "Dashboard" at bounding box center [126, 30] width 52 height 19
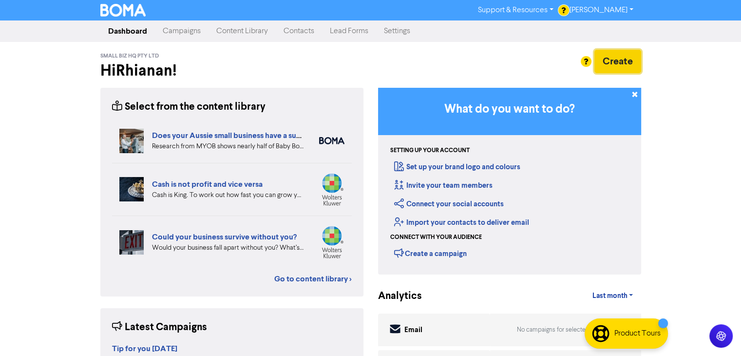
click at [622, 64] on button "Create" at bounding box center [617, 61] width 47 height 23
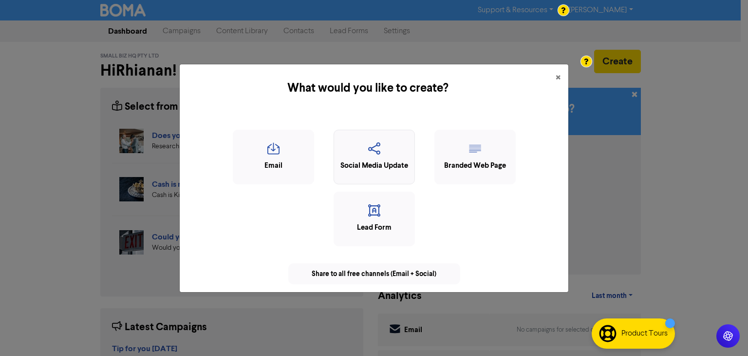
click at [408, 158] on icon "button" at bounding box center [374, 151] width 71 height 19
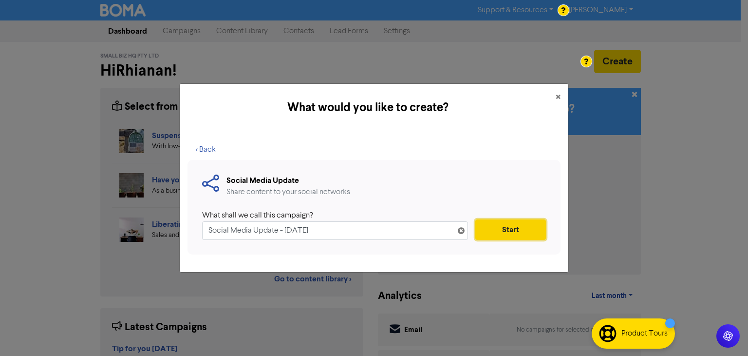
click at [509, 229] on button "Start" at bounding box center [511, 229] width 71 height 20
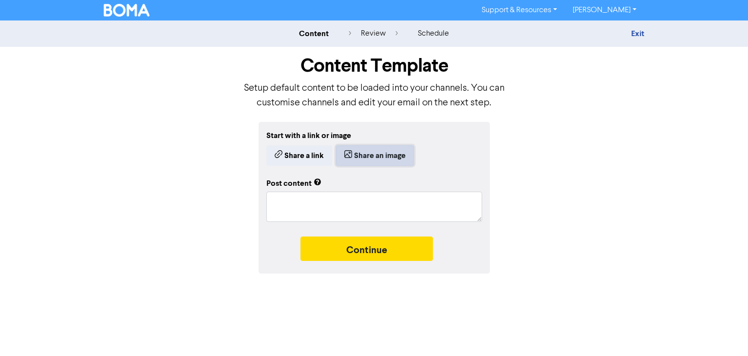
click at [403, 157] on button "Share an image" at bounding box center [375, 155] width 78 height 20
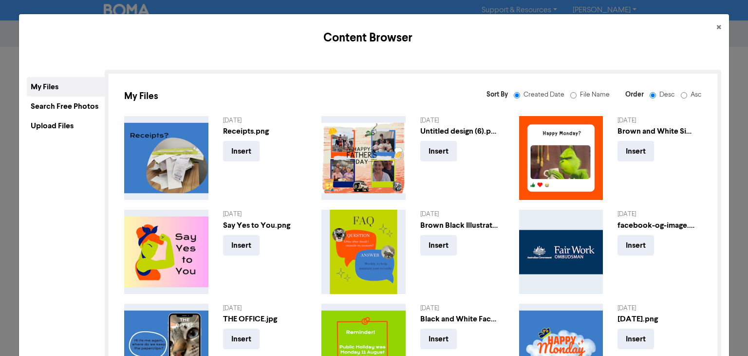
click at [74, 130] on div "Upload Files" at bounding box center [66, 125] width 78 height 19
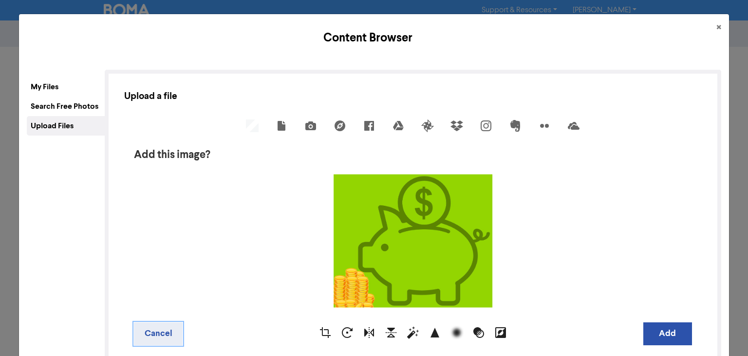
click at [144, 330] on button "Cancel" at bounding box center [158, 333] width 49 height 23
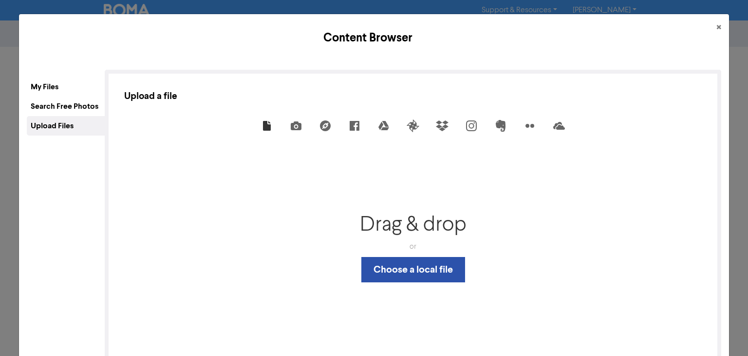
click at [49, 99] on div "Search Free Photos" at bounding box center [66, 105] width 78 height 19
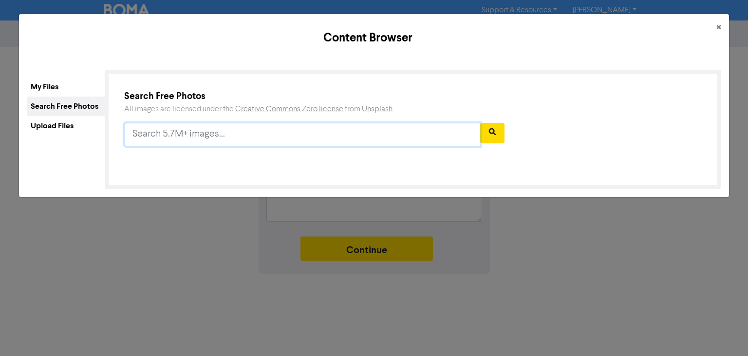
drag, startPoint x: 269, startPoint y: 136, endPoint x: 109, endPoint y: 156, distance: 161.1
click at [109, 156] on div "Search Free Photos All images are licensed under the Creative Commons Zero lice…" at bounding box center [413, 129] width 616 height 119
